Goal: Find specific page/section: Find specific page/section

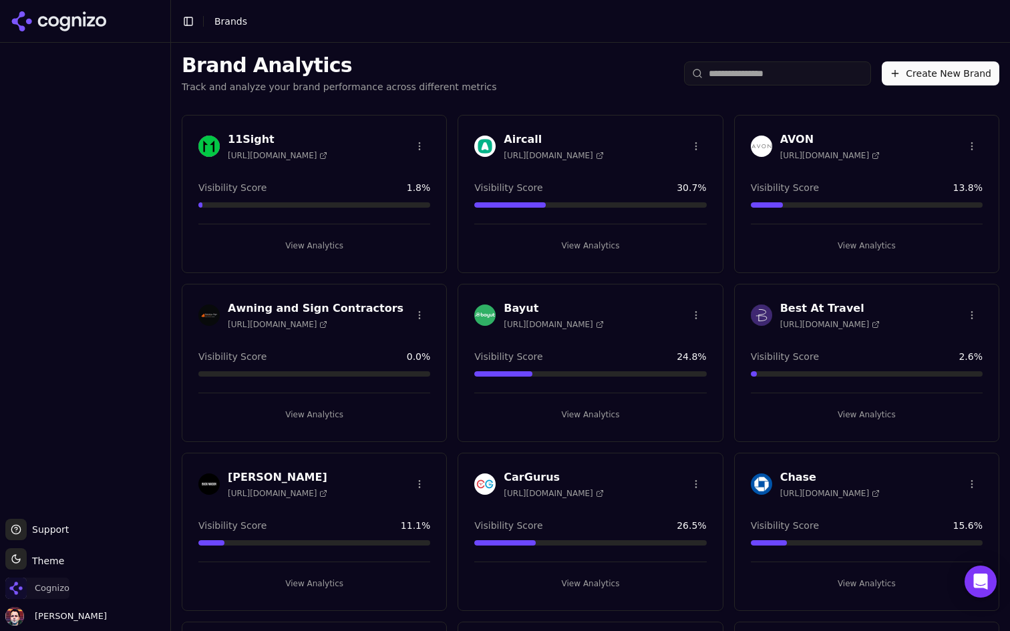
click at [40, 589] on span "Cognizo" at bounding box center [52, 589] width 35 height 12
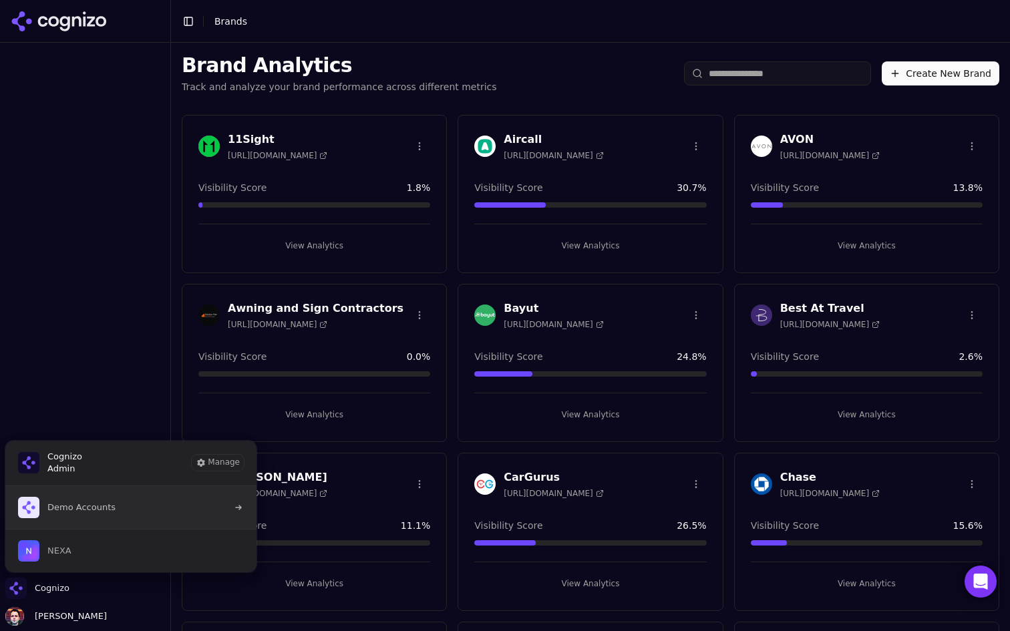
click at [192, 510] on button "Demo Accounts" at bounding box center [131, 507] width 253 height 43
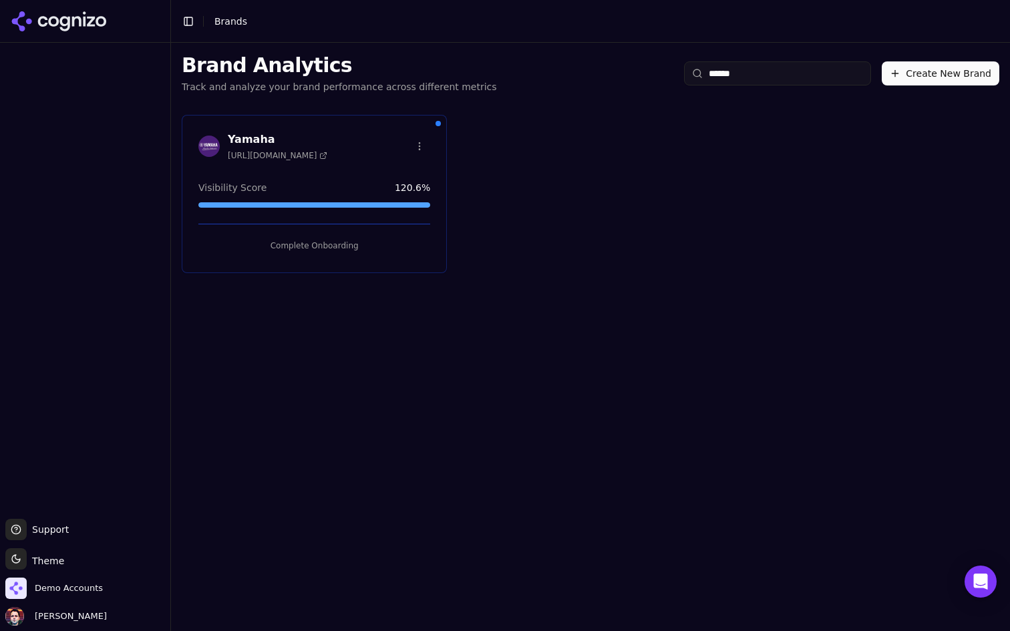
type input "******"
click at [351, 238] on button "Complete Onboarding" at bounding box center [314, 245] width 232 height 21
